Goal: Task Accomplishment & Management: Use online tool/utility

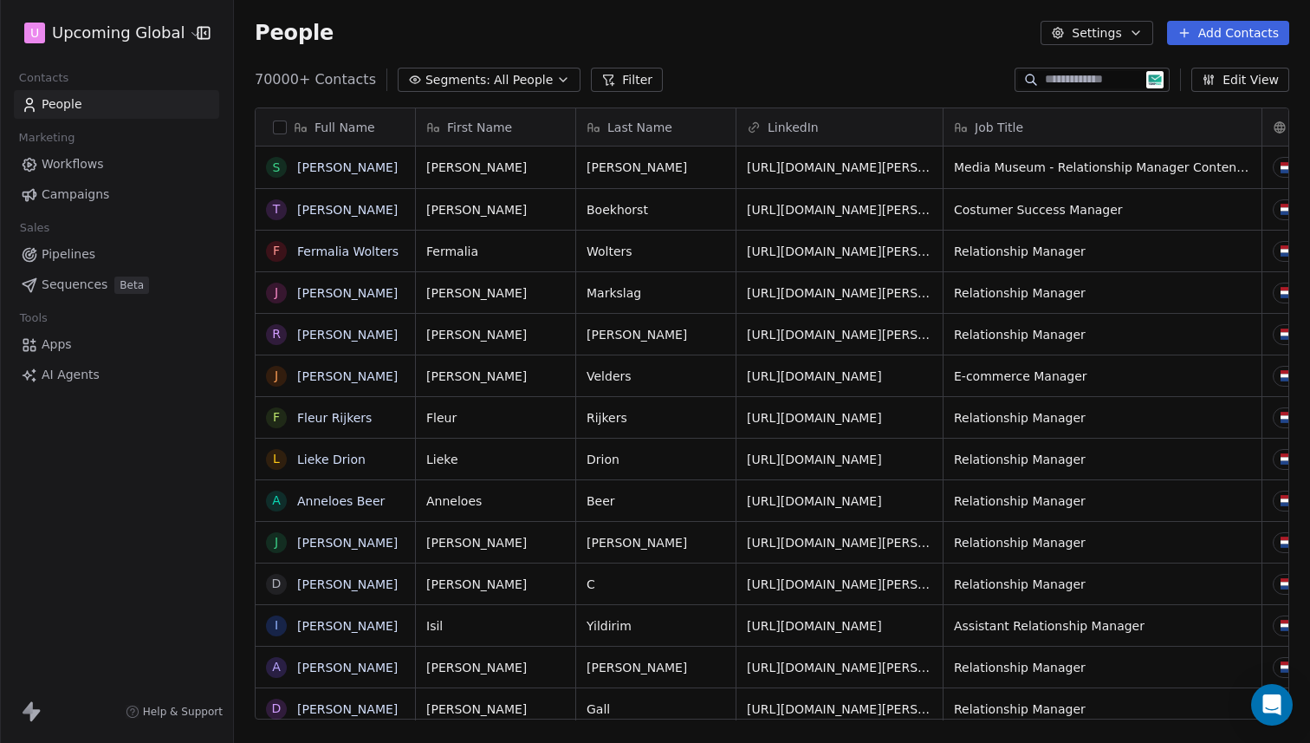
scroll to position [640, 1063]
click at [461, 78] on span "Segments:" at bounding box center [457, 80] width 65 height 18
click at [601, 79] on icon at bounding box center [608, 80] width 14 height 14
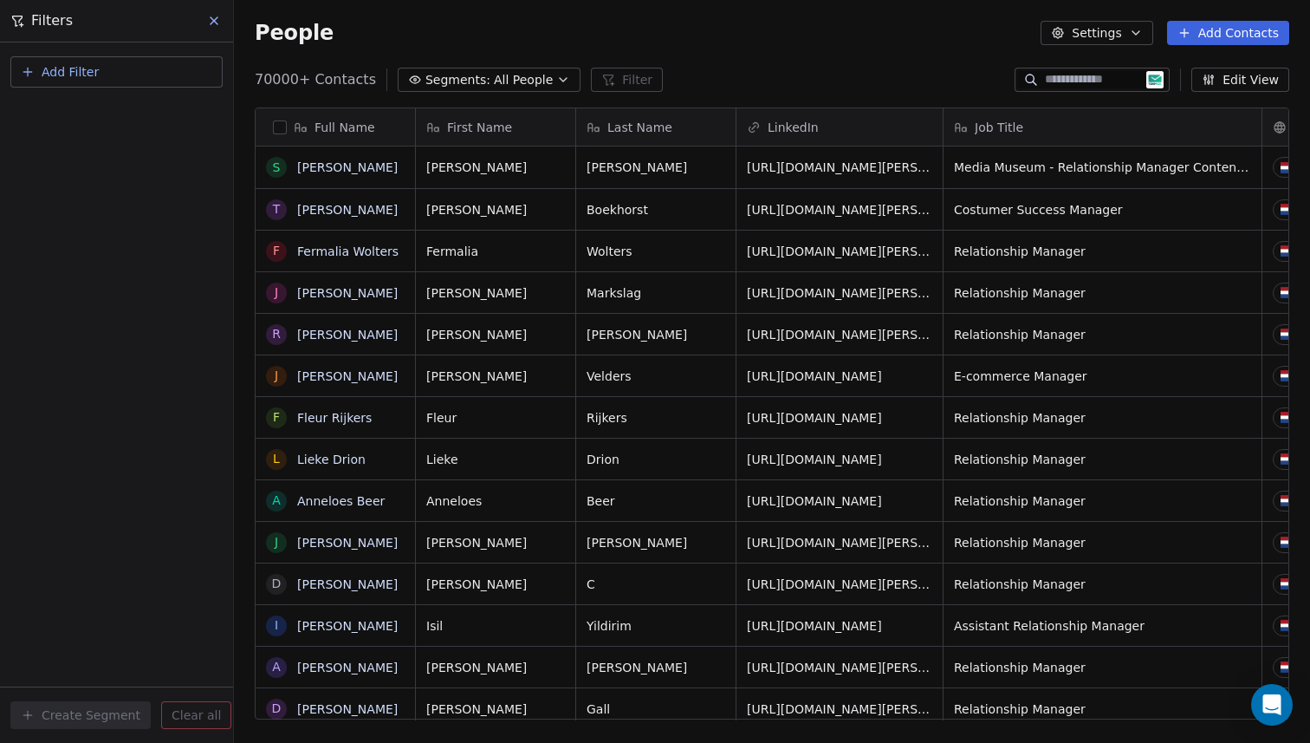
click at [109, 72] on button "Add Filter" at bounding box center [116, 71] width 212 height 31
click at [70, 124] on div "Contact properties" at bounding box center [116, 113] width 197 height 28
type input "**"
click at [453, 68] on button "Segments: All People" at bounding box center [489, 80] width 183 height 24
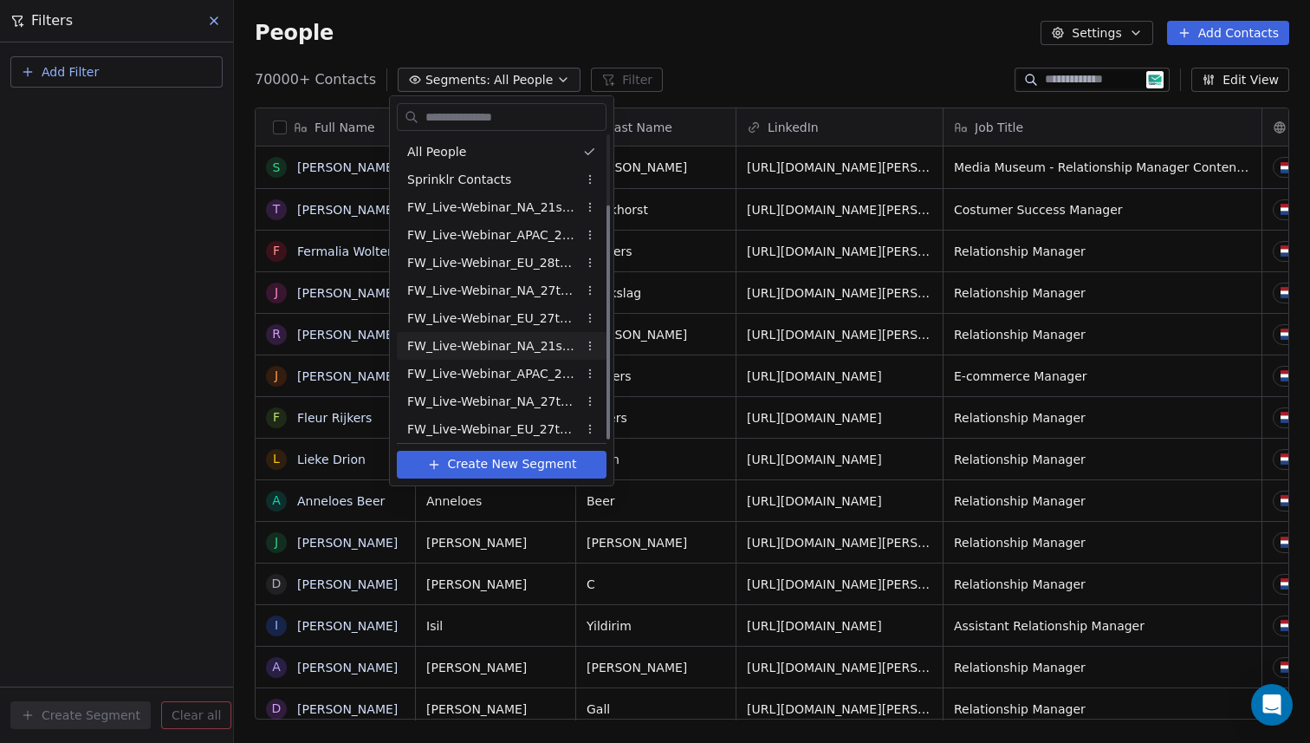
scroll to position [90, 0]
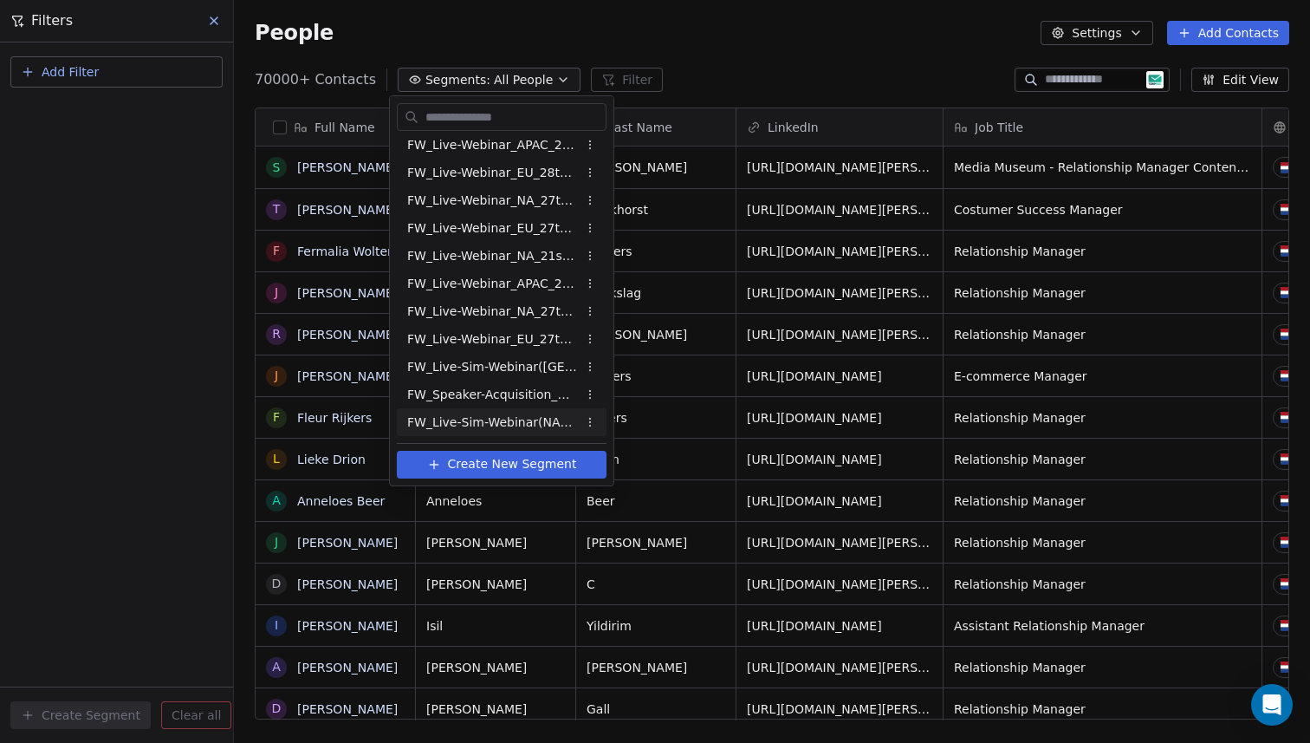
click at [536, 424] on span "FW_Live-Sim-Webinar(NA)26thAugust'2025" at bounding box center [492, 422] width 170 height 18
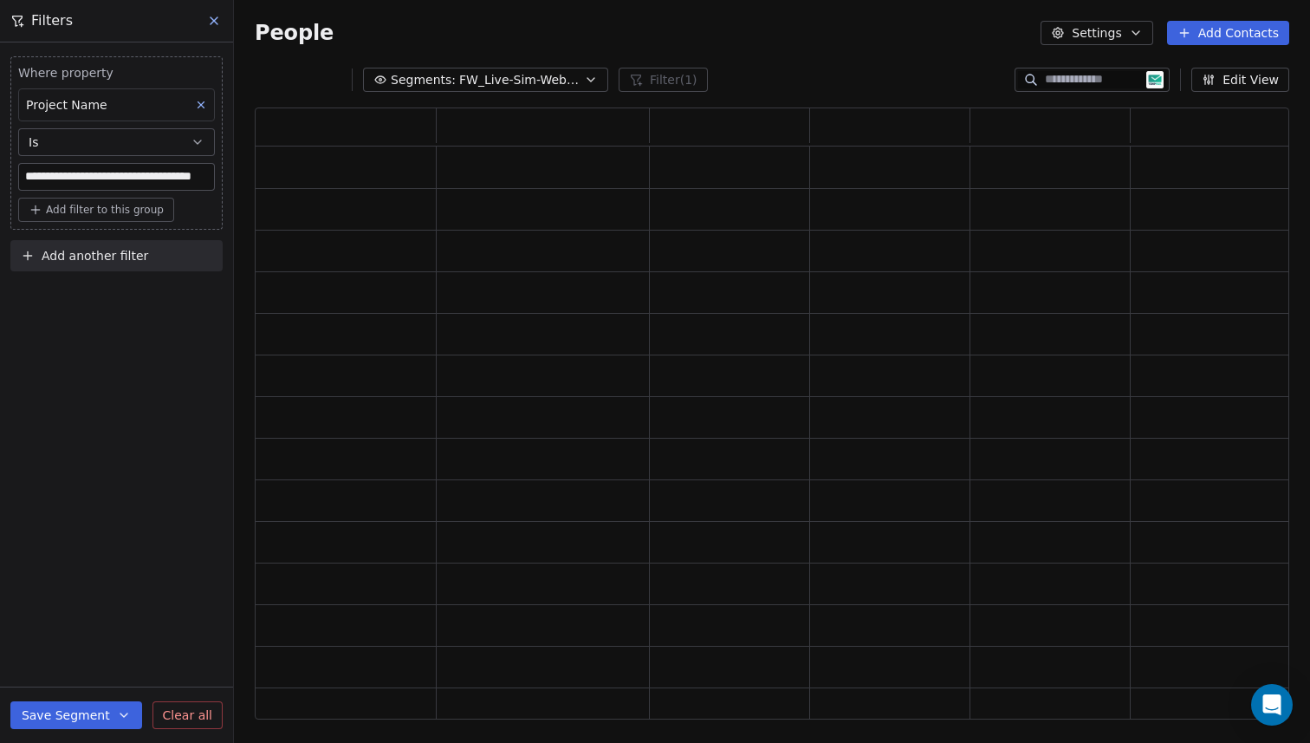
scroll to position [599, 1022]
click at [75, 250] on span "Add another filter" at bounding box center [95, 256] width 107 height 18
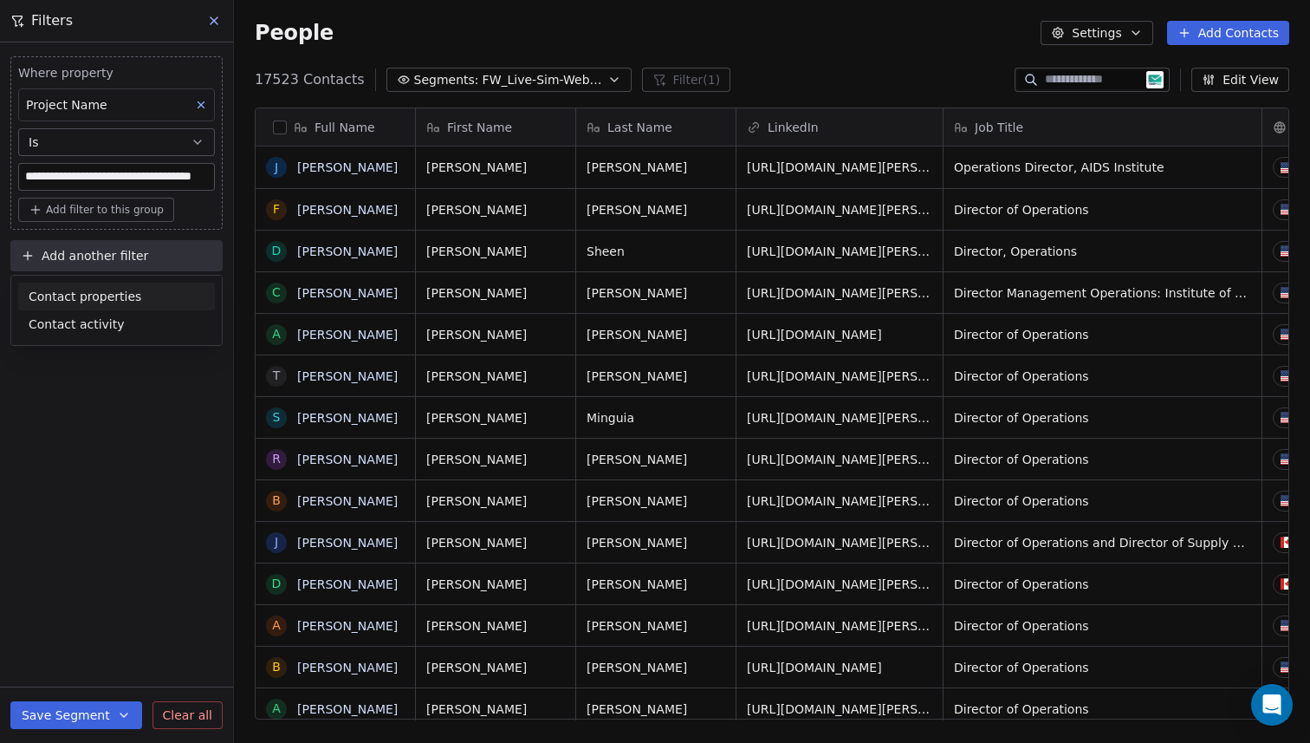
scroll to position [640, 1063]
click at [94, 295] on span "Contact properties" at bounding box center [85, 297] width 113 height 18
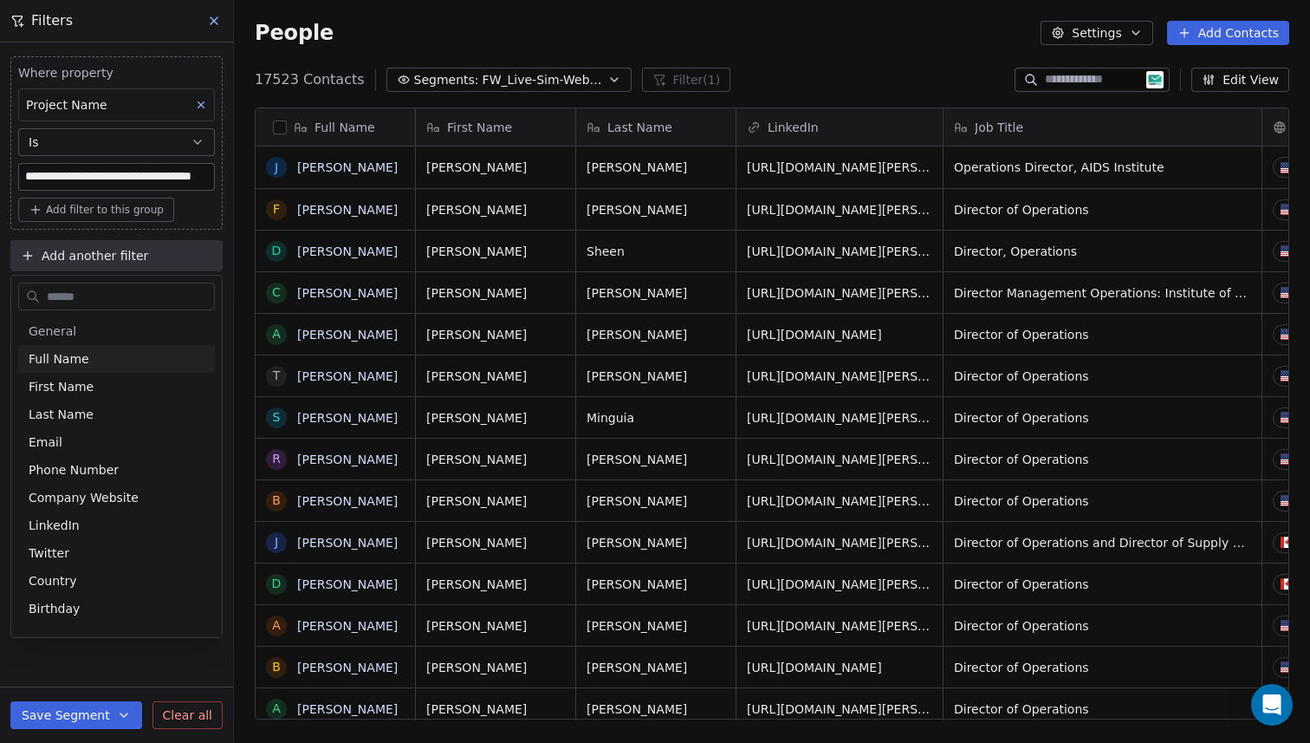
type input "*"
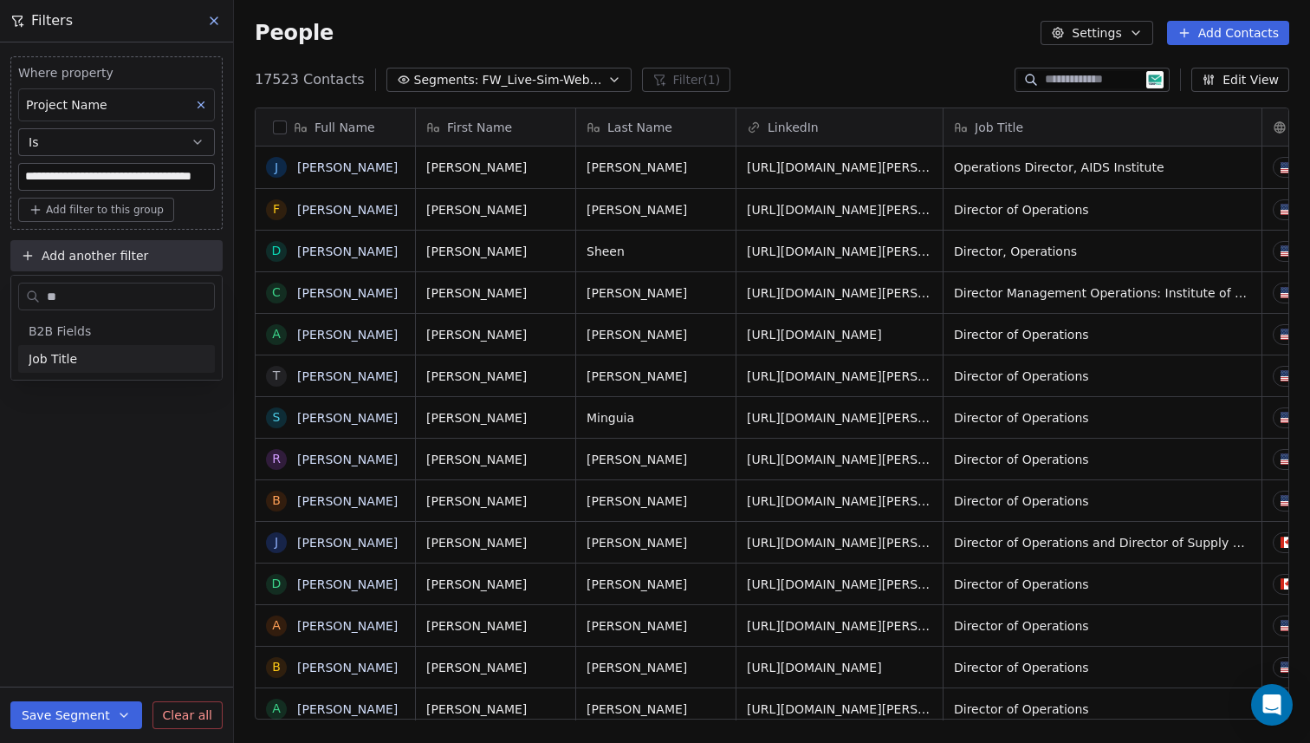
type input "***"
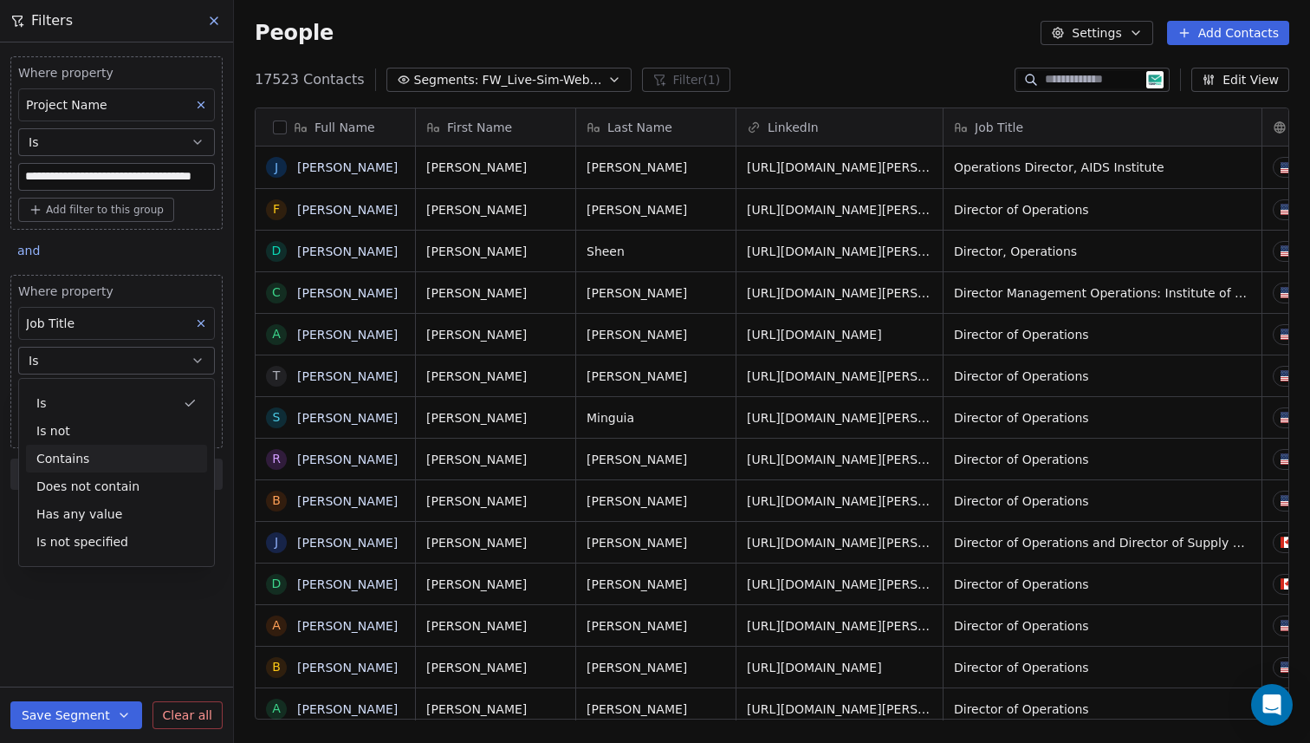
click at [101, 459] on div "Contains" at bounding box center [116, 459] width 181 height 28
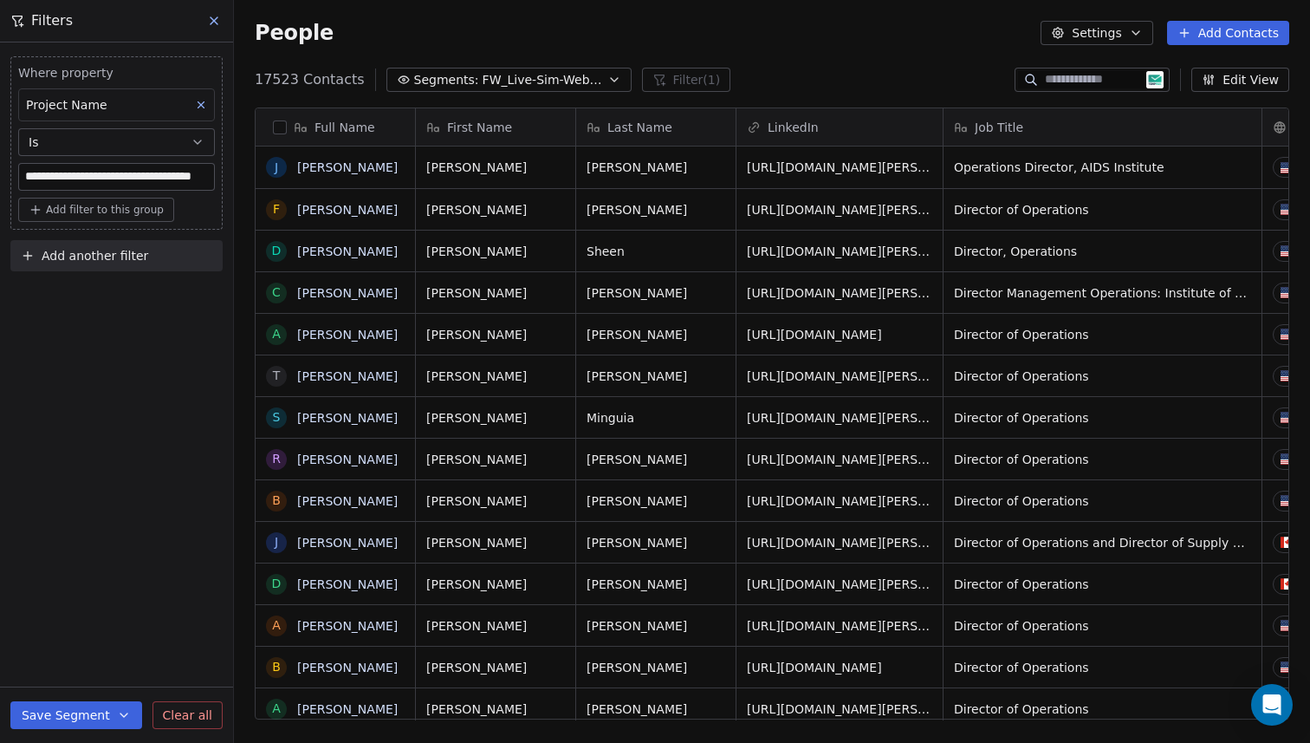
click at [96, 250] on span "Add another filter" at bounding box center [95, 256] width 107 height 18
click at [106, 291] on span "Contact properties" at bounding box center [85, 297] width 113 height 18
type input "***"
click at [113, 363] on div "Job Title" at bounding box center [117, 358] width 176 height 17
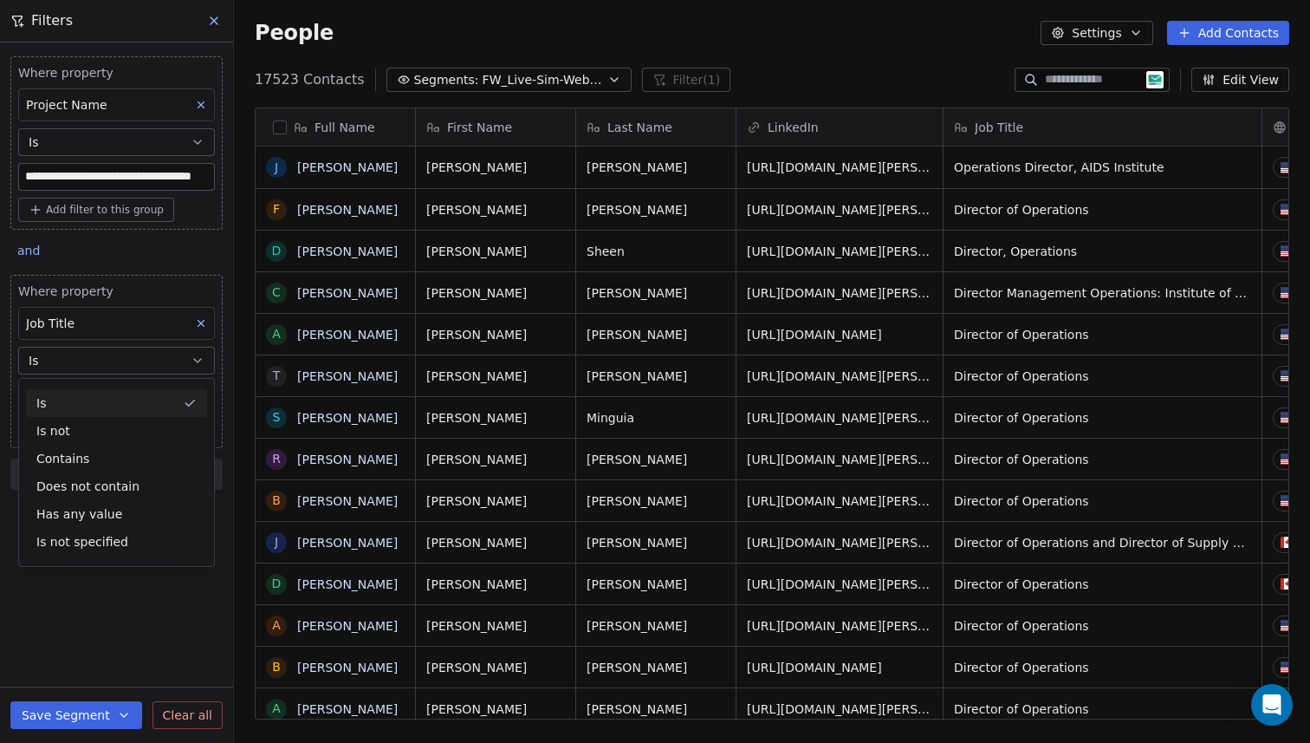
click at [88, 406] on div "Is" at bounding box center [116, 403] width 181 height 28
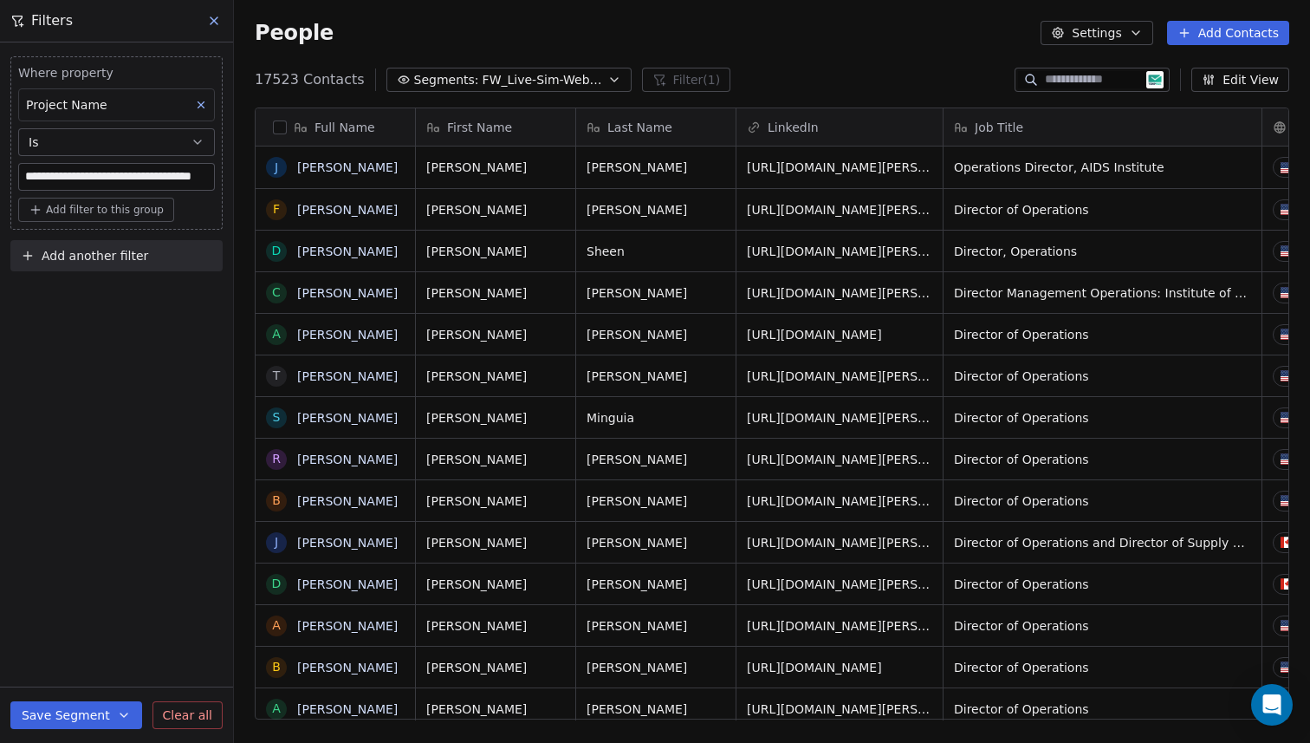
click at [105, 211] on span "Add filter to this group" at bounding box center [105, 210] width 118 height 14
click at [104, 242] on span "Contact properties" at bounding box center [92, 247] width 113 height 18
type input "***"
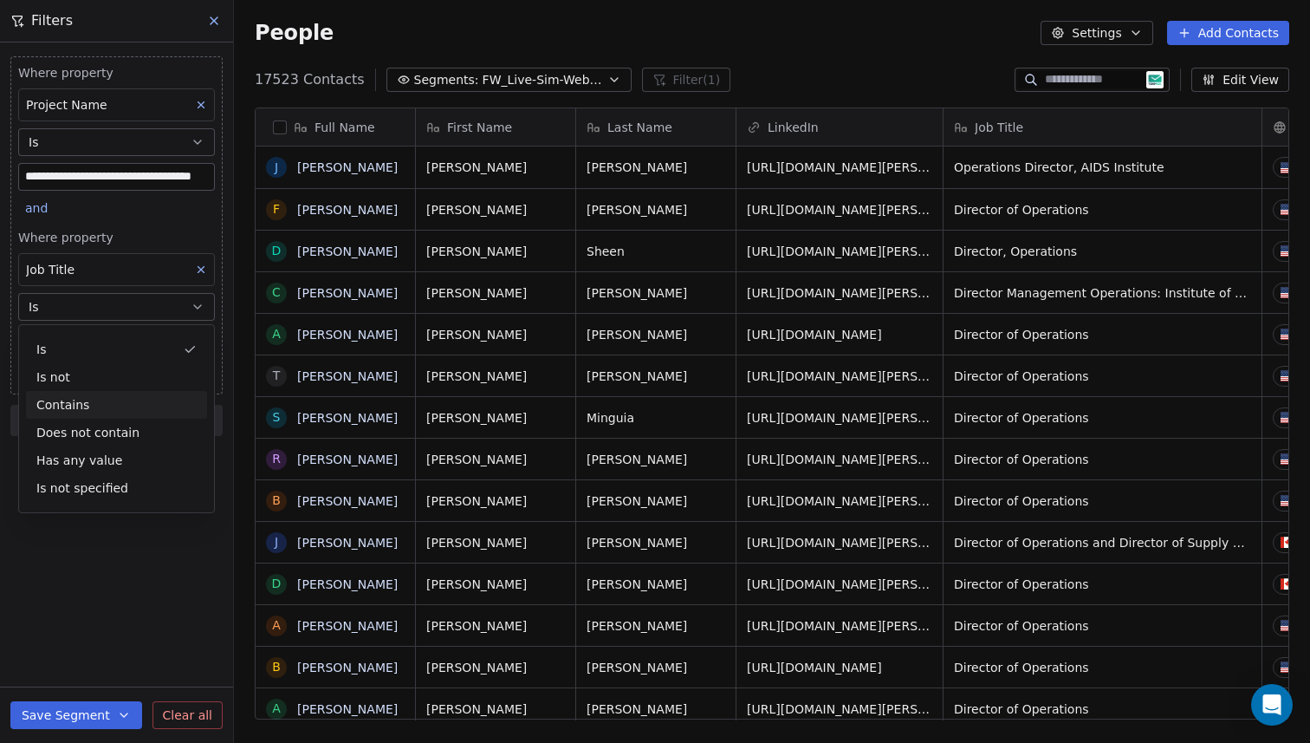
click at [84, 394] on div "Contains" at bounding box center [116, 405] width 181 height 28
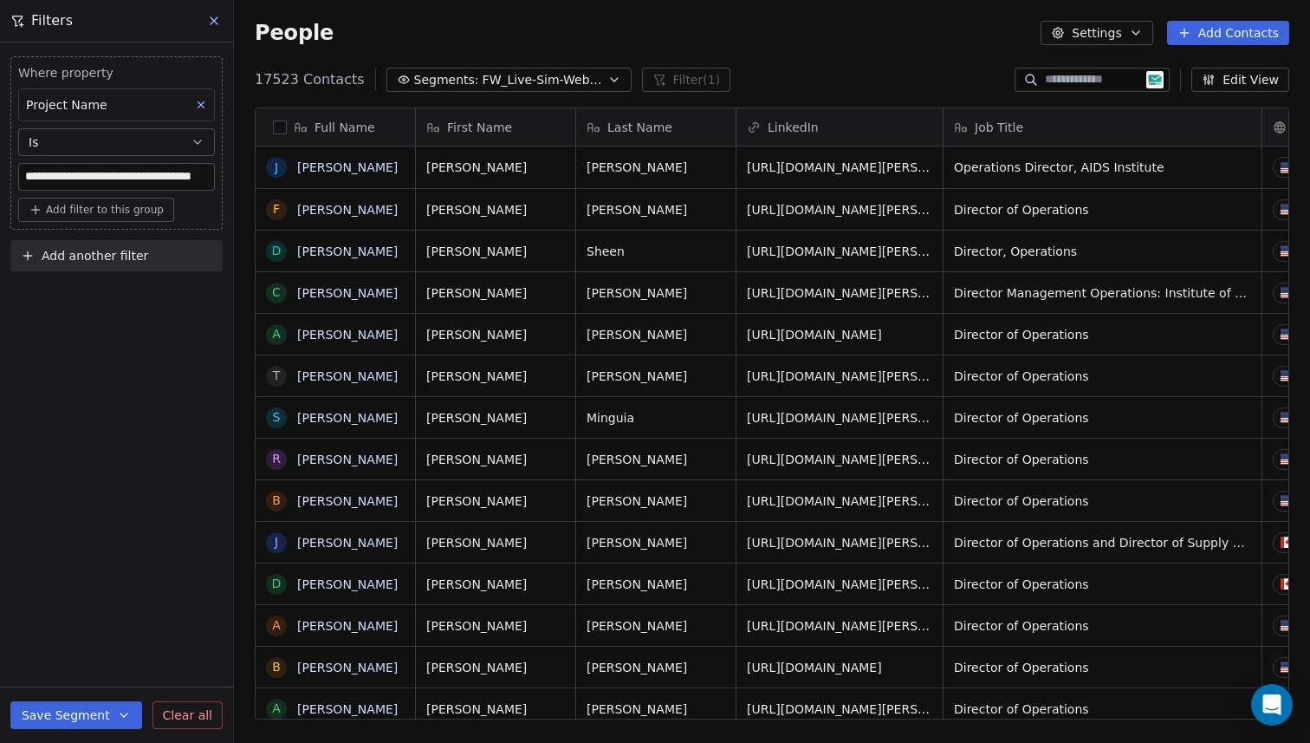
click at [146, 351] on div "**********" at bounding box center [116, 392] width 233 height 700
